Goal: Task Accomplishment & Management: Manage account settings

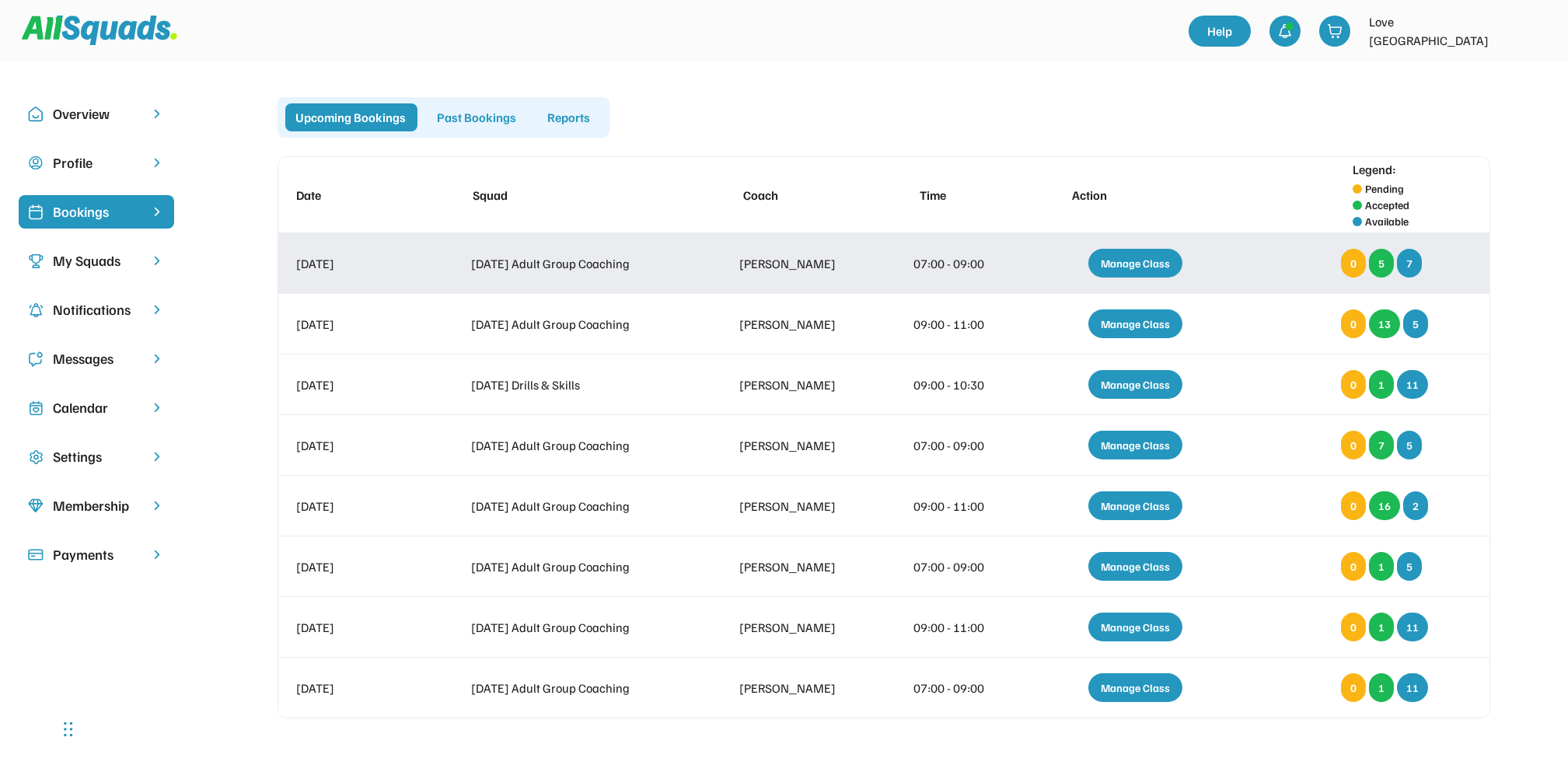
click at [1136, 255] on div "Manage Class" at bounding box center [1135, 263] width 94 height 29
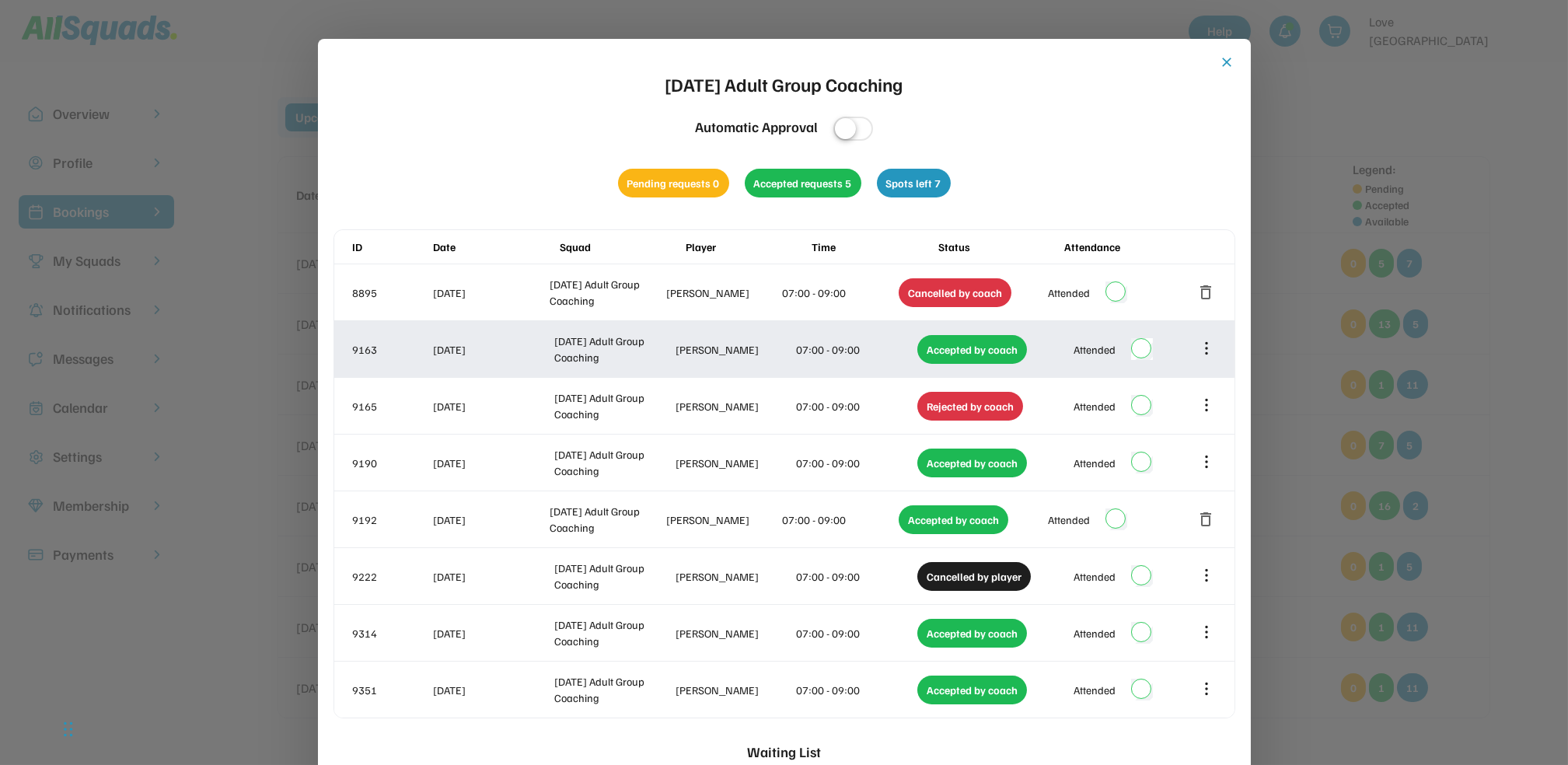
click at [1207, 348] on icon at bounding box center [1205, 348] width 17 height 17
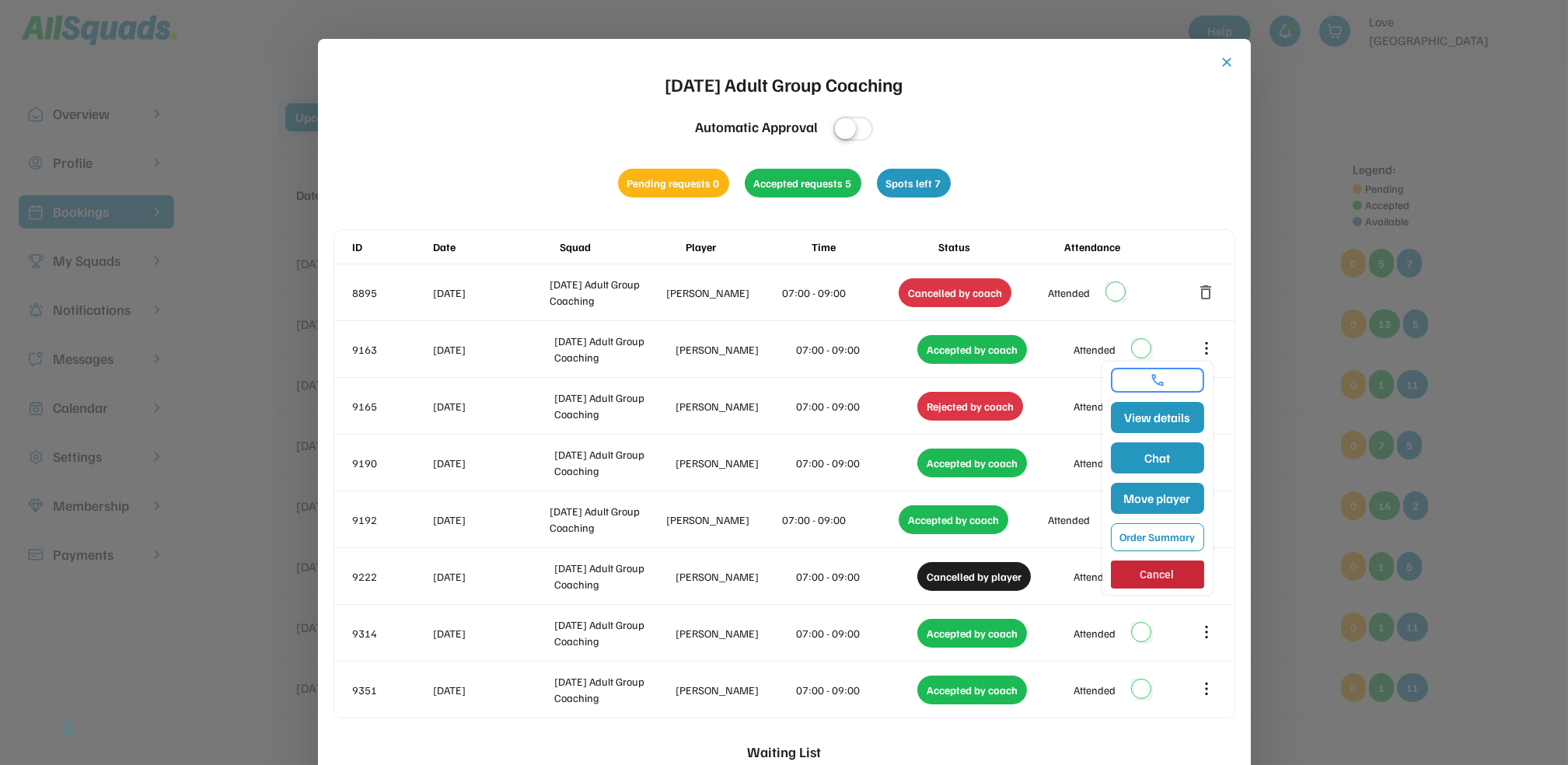
click at [1160, 165] on div "close [DATE] Adult Group Coaching Automatic Approval Pending requests 0 Accepte…" at bounding box center [784, 538] width 902 height 966
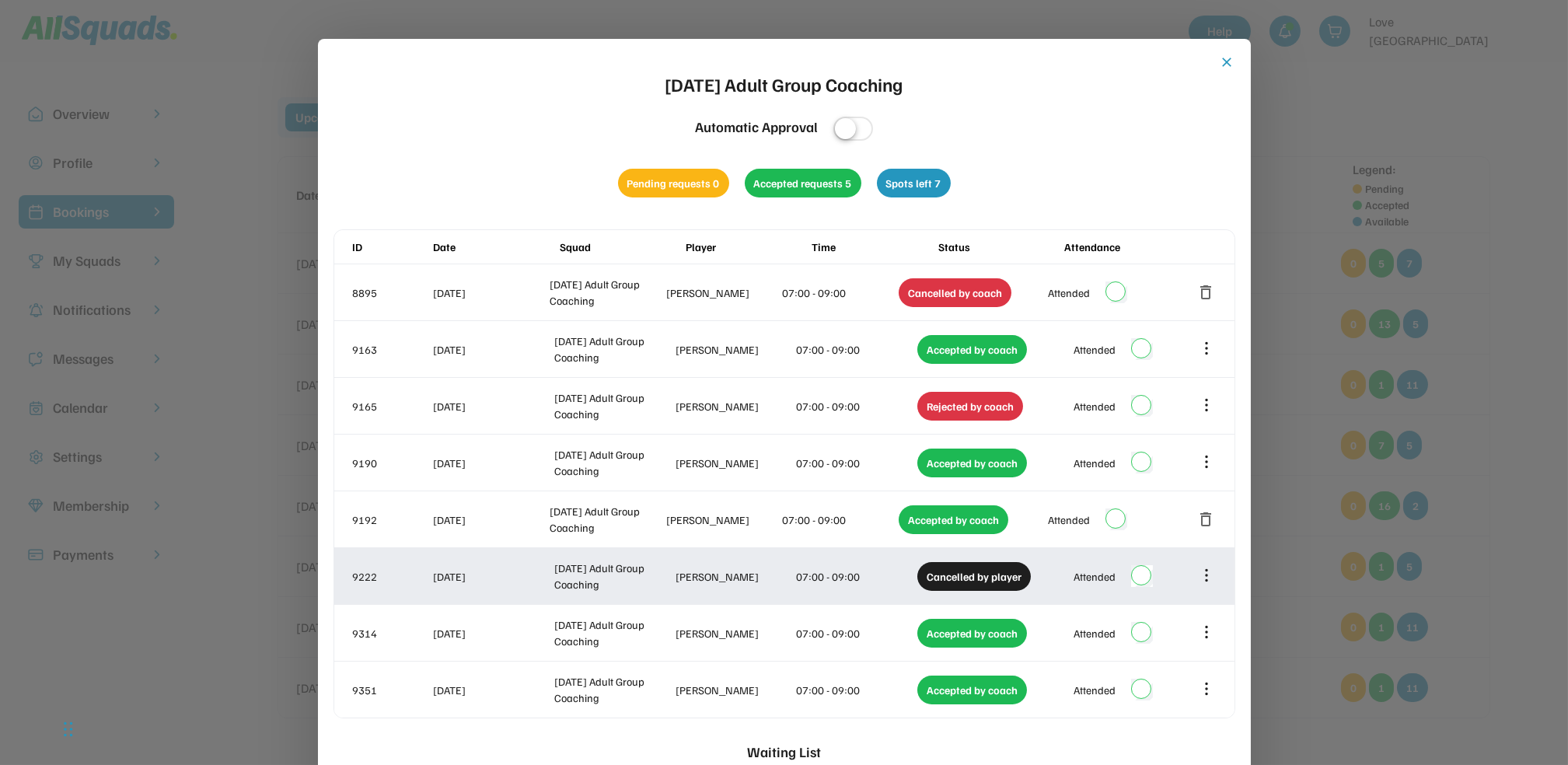
scroll to position [365, 0]
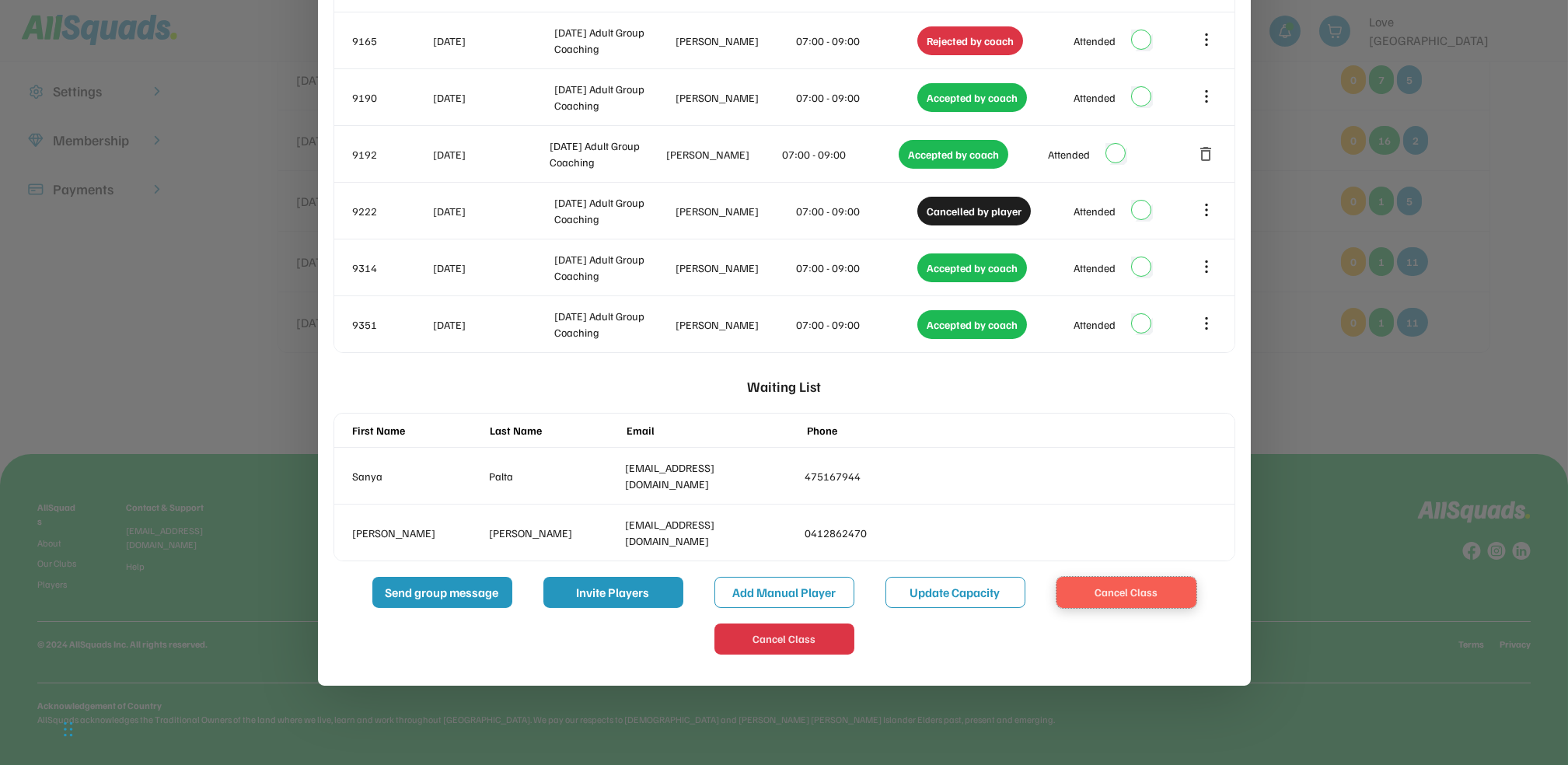
click at [1129, 587] on button "Cancel Class" at bounding box center [1126, 592] width 140 height 31
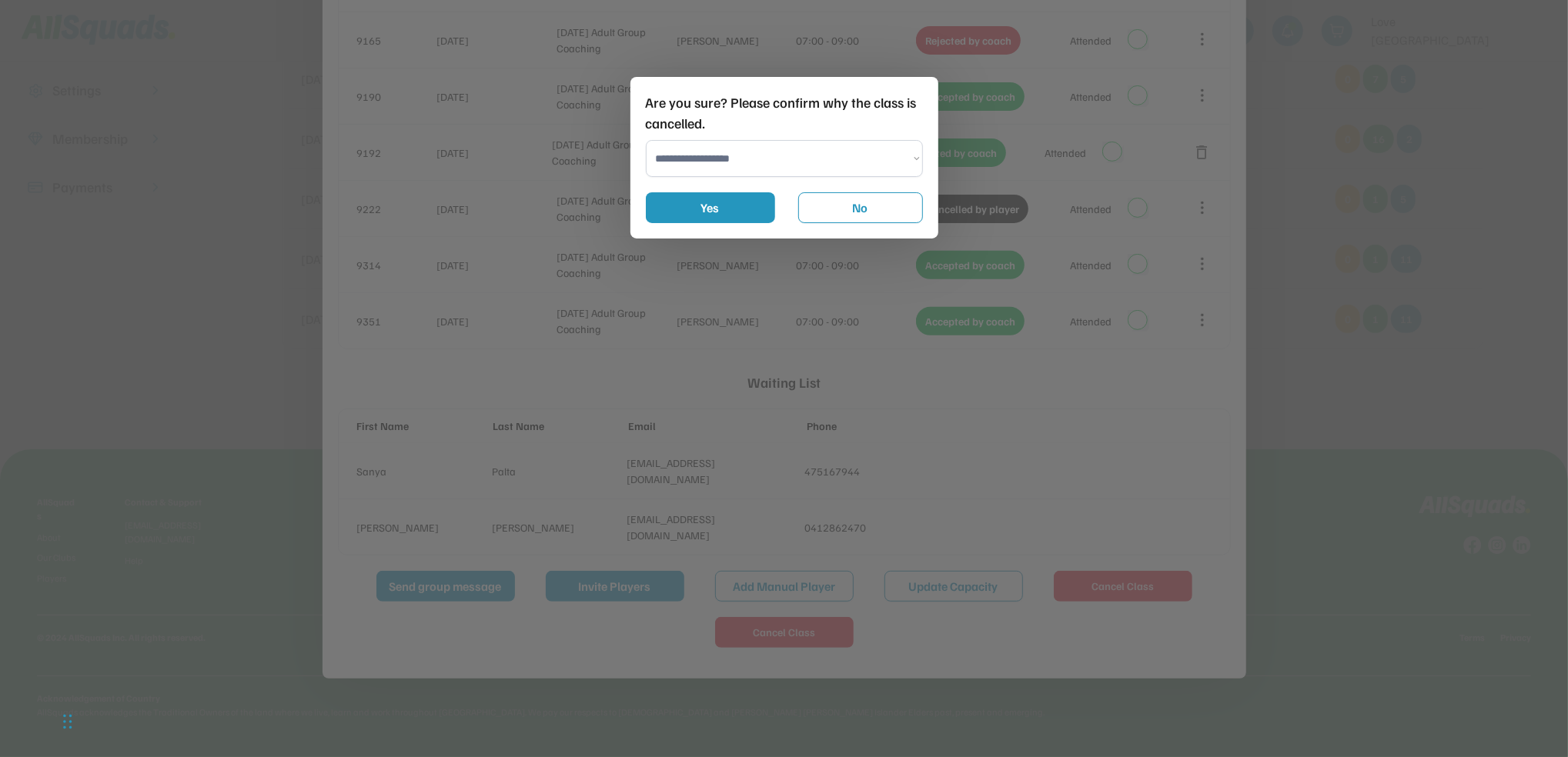
click at [666, 154] on select "**********" at bounding box center [784, 158] width 277 height 37
click at [646, 140] on select "**********" at bounding box center [784, 158] width 277 height 37
click at [715, 209] on button "Yes" at bounding box center [710, 207] width 130 height 30
select select "**********"
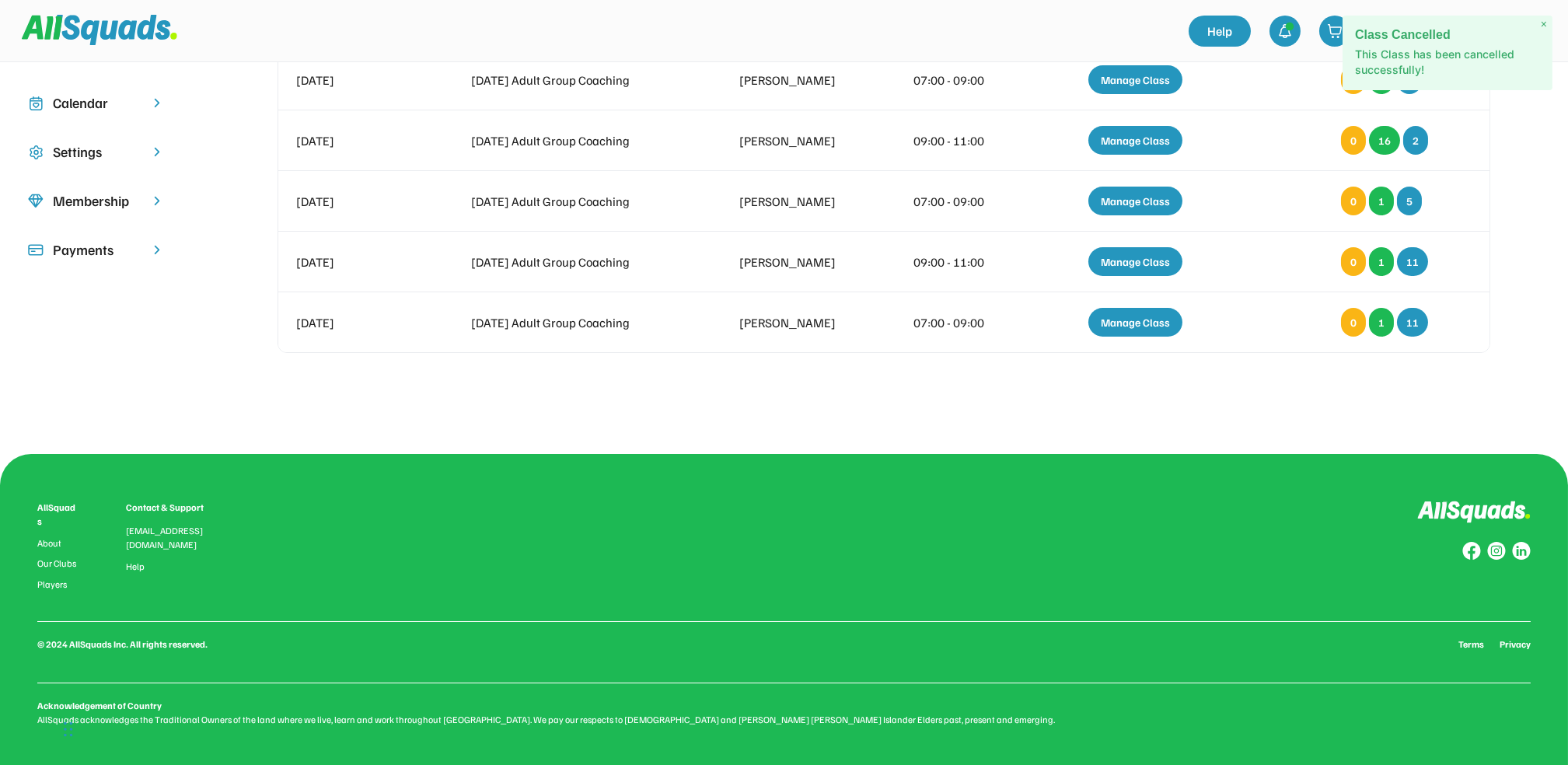
scroll to position [0, 0]
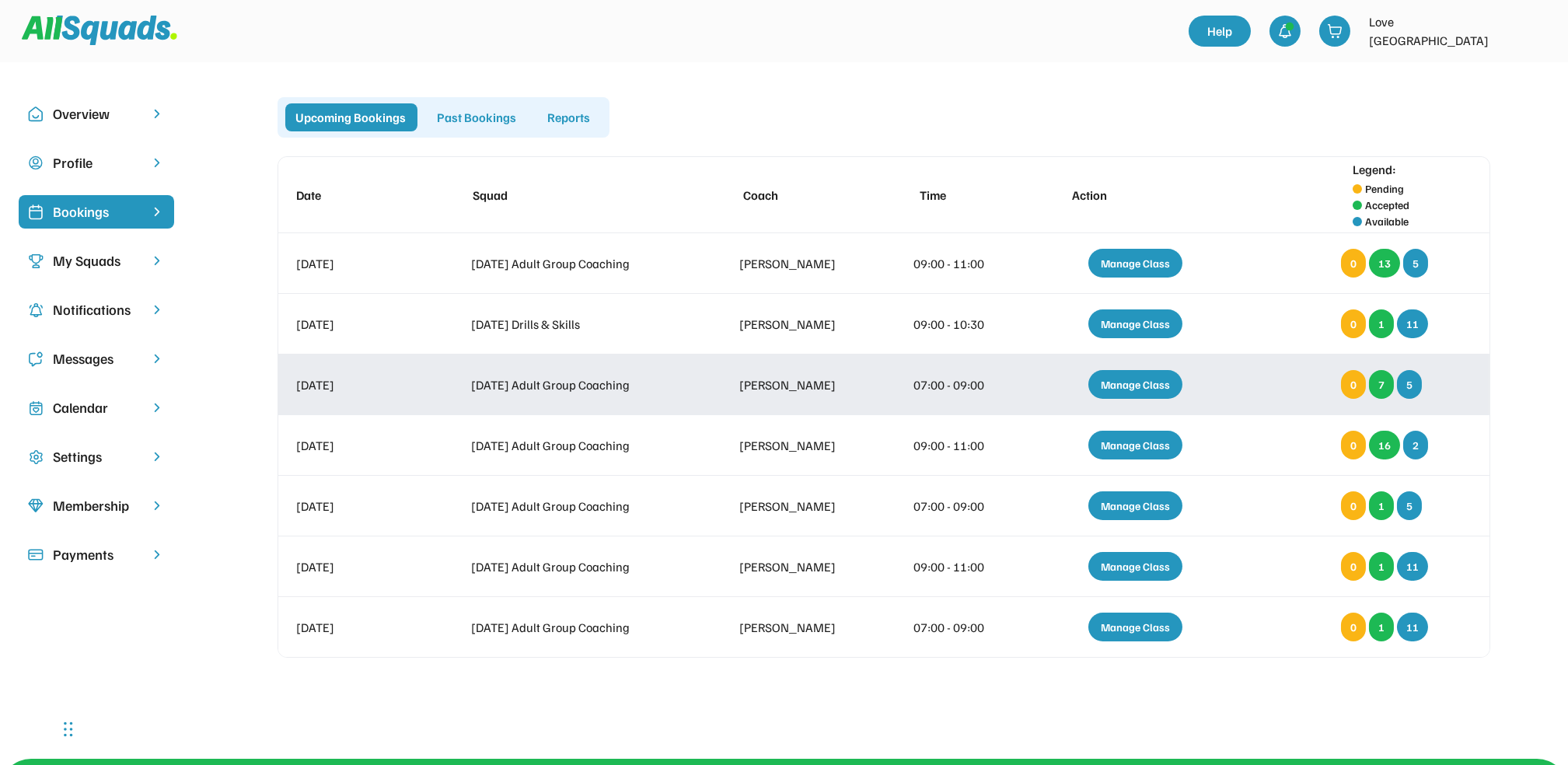
click at [1147, 385] on div "Manage Class" at bounding box center [1135, 384] width 94 height 29
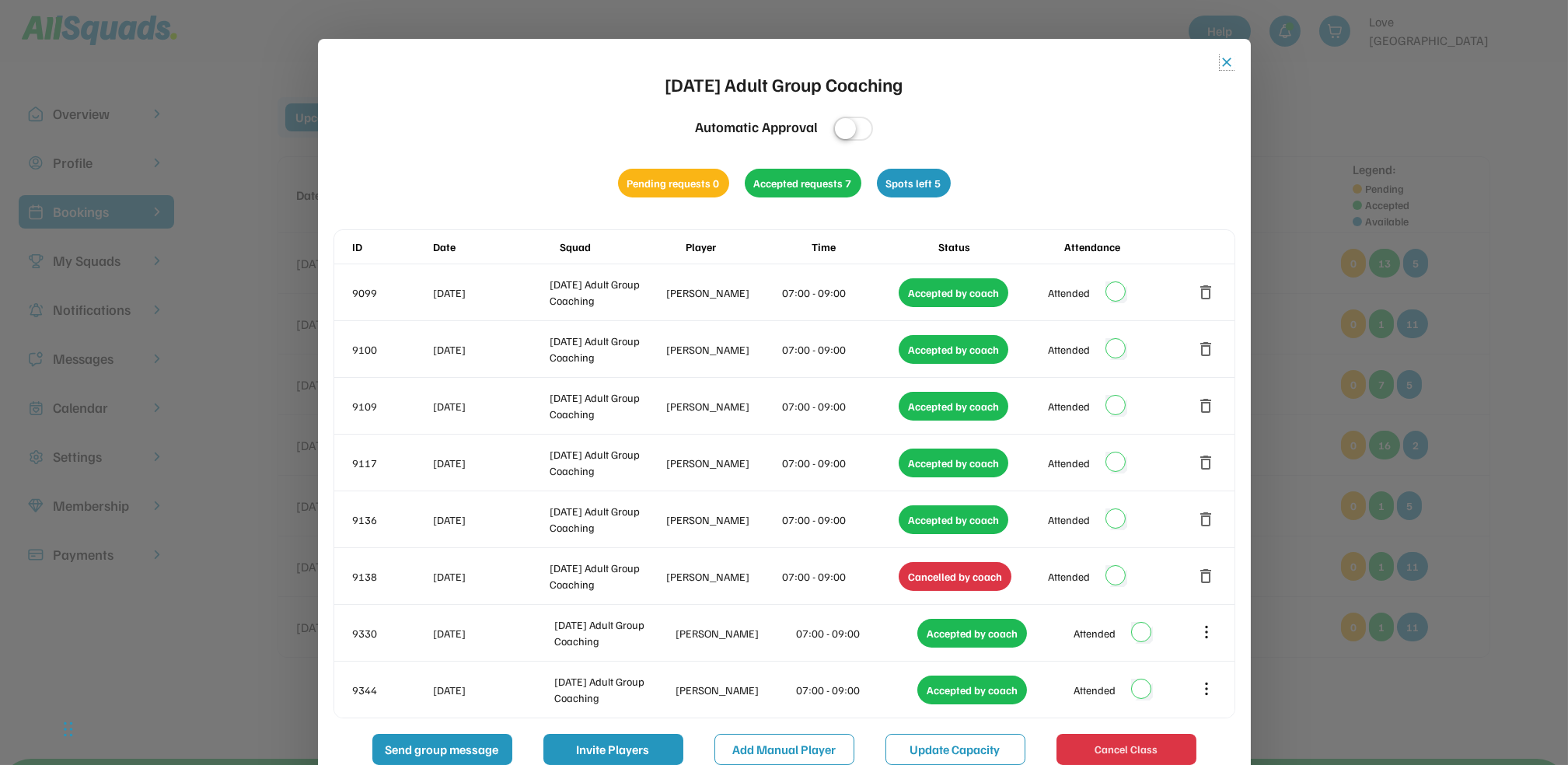
click at [1226, 66] on button "close" at bounding box center [1227, 62] width 16 height 16
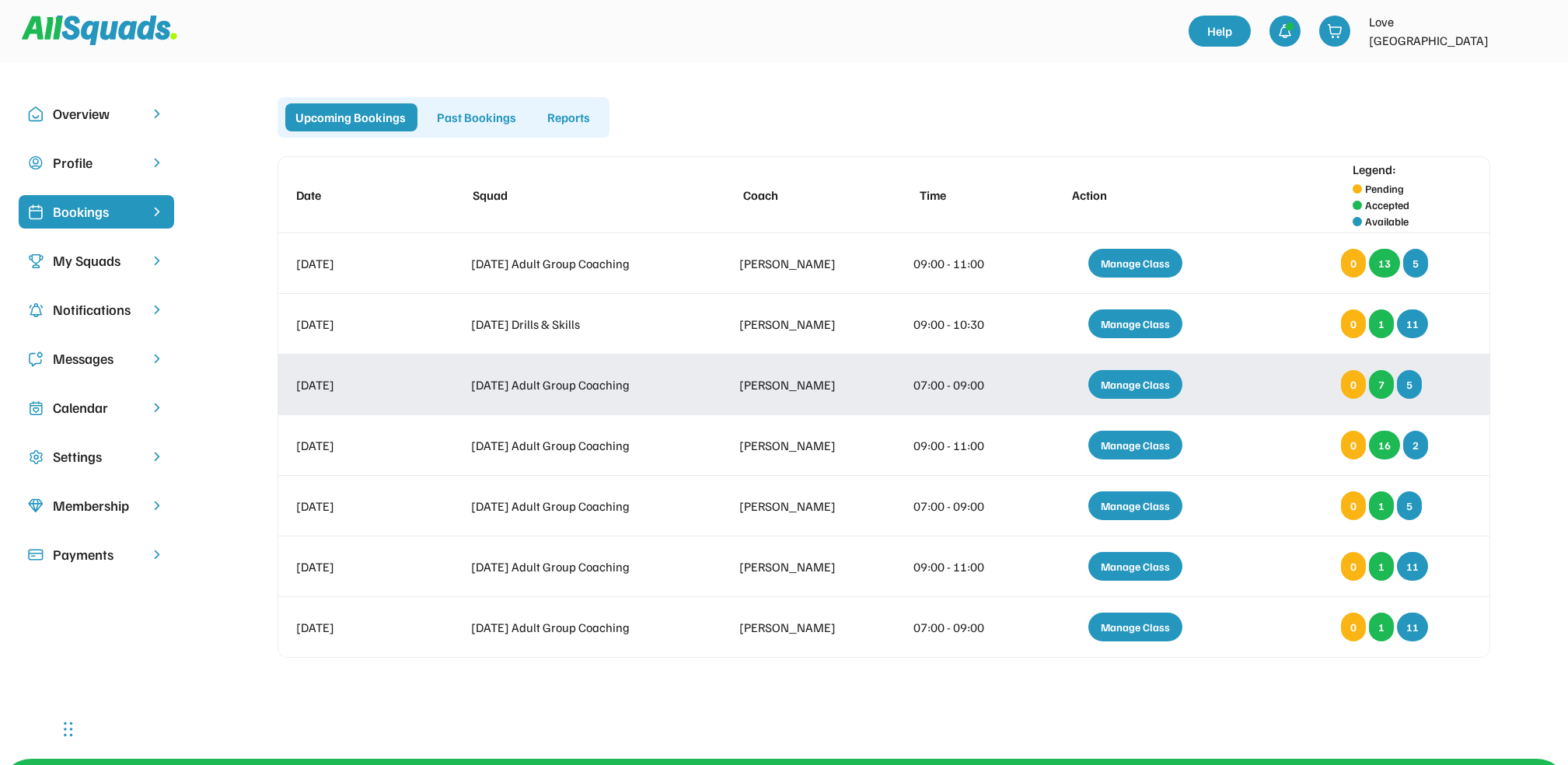
click at [1135, 377] on div "Manage Class" at bounding box center [1135, 384] width 94 height 29
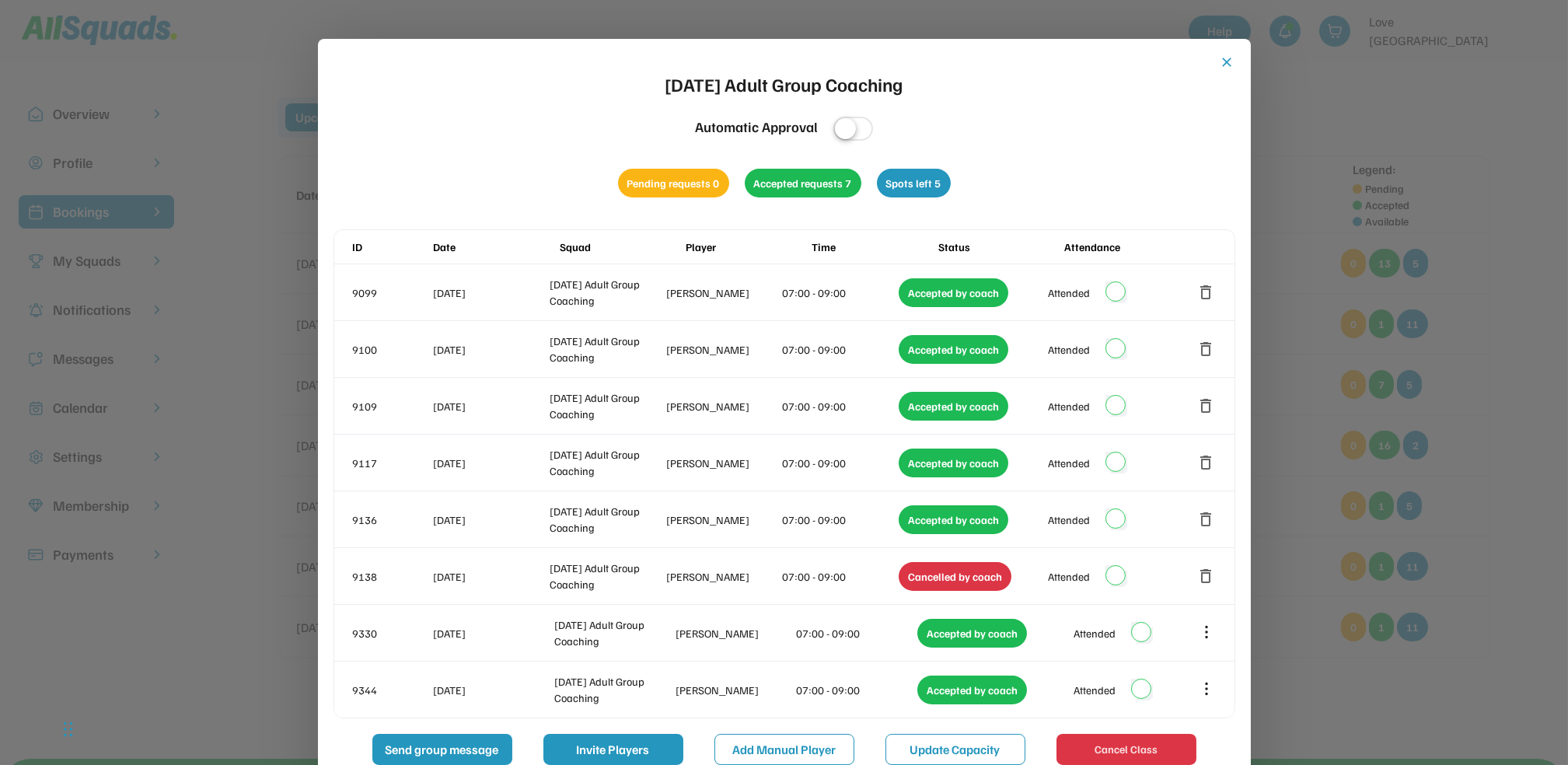
click at [1225, 59] on button "close" at bounding box center [1227, 62] width 16 height 16
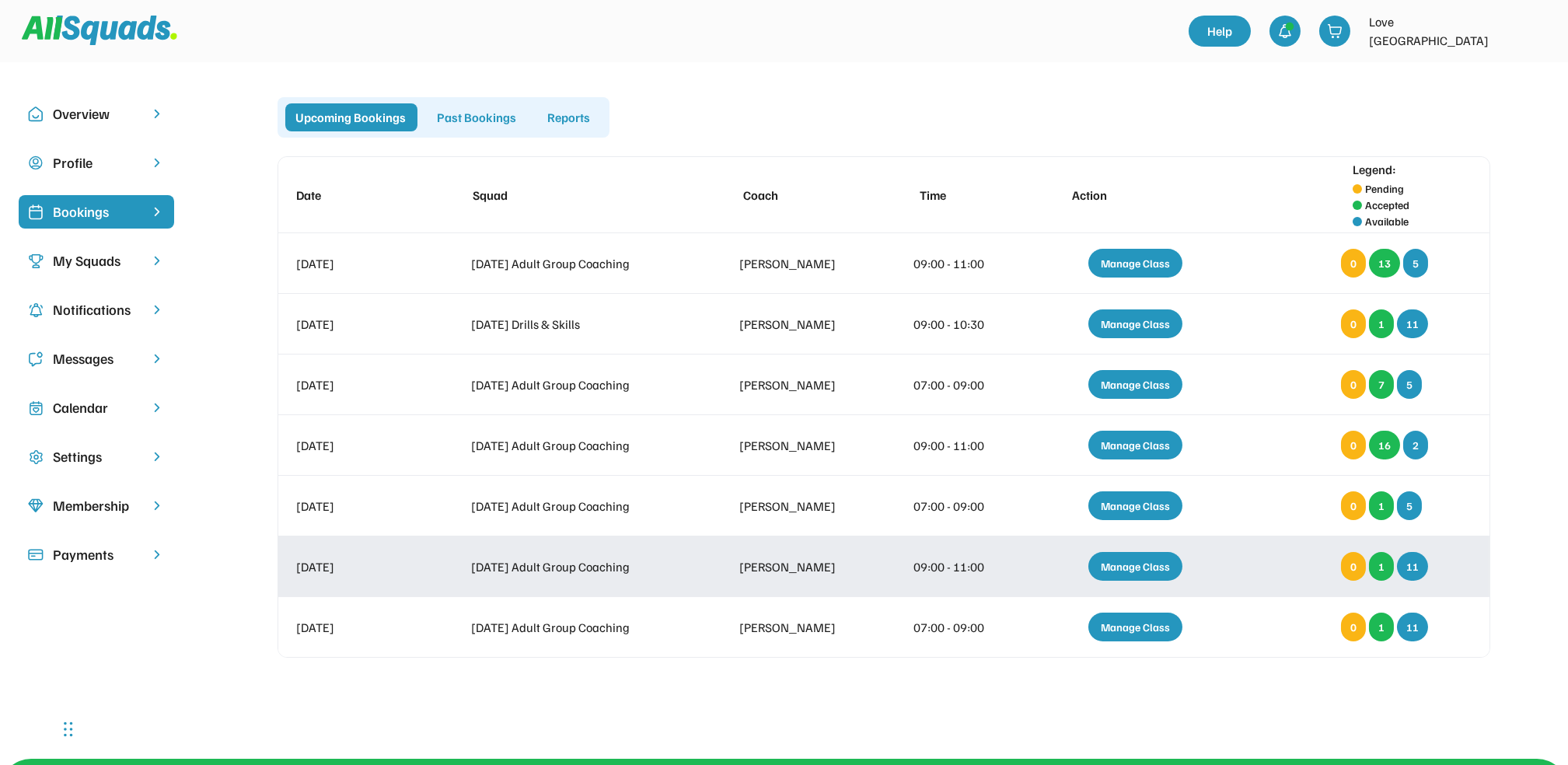
click at [1136, 564] on div "Manage Class" at bounding box center [1135, 567] width 94 height 29
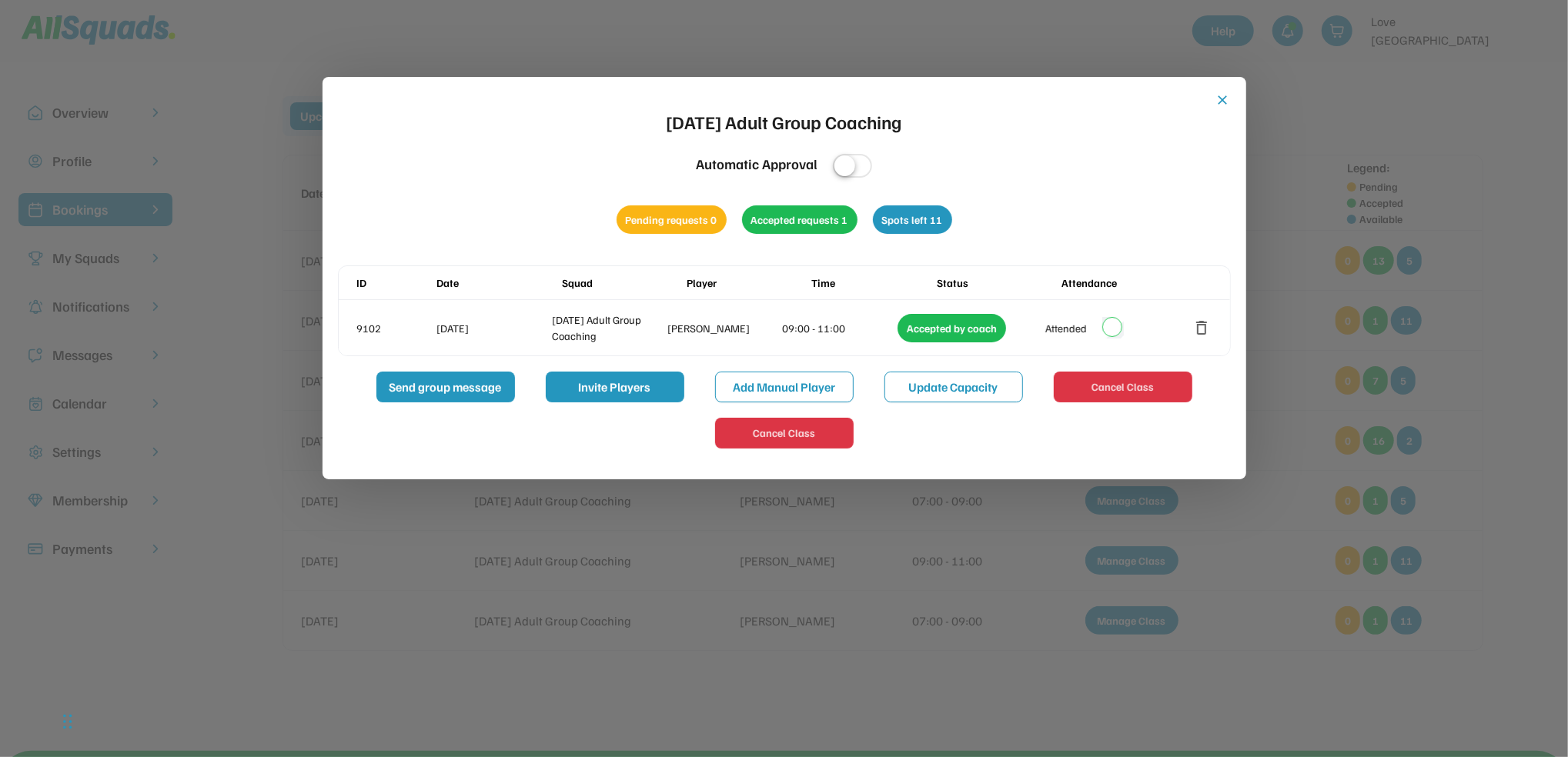
click at [1216, 97] on button "close" at bounding box center [1223, 100] width 16 height 16
